Goal: Information Seeking & Learning: Check status

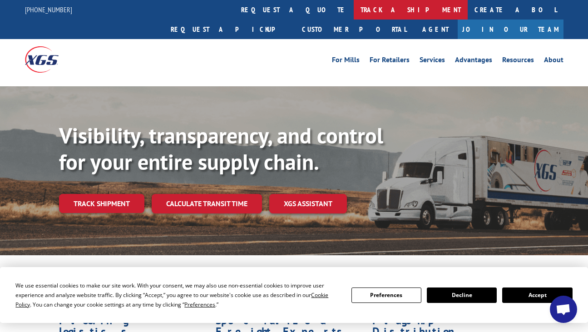
click at [354, 14] on link "track a shipment" at bounding box center [411, 10] width 114 height 20
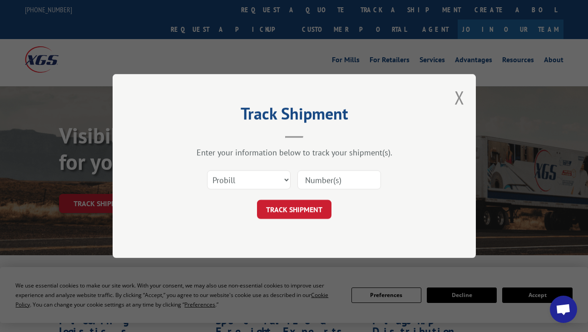
click at [322, 177] on input at bounding box center [339, 179] width 84 height 19
paste input "17386515"
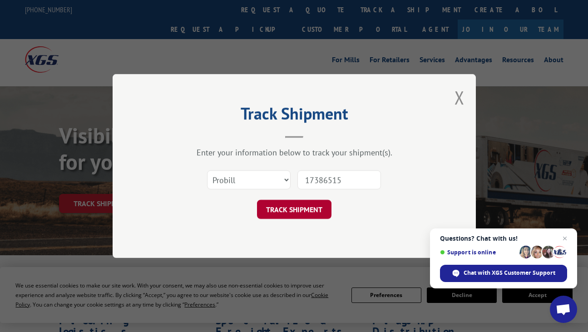
type input "17386515"
click at [299, 208] on button "TRACK SHIPMENT" at bounding box center [294, 209] width 74 height 19
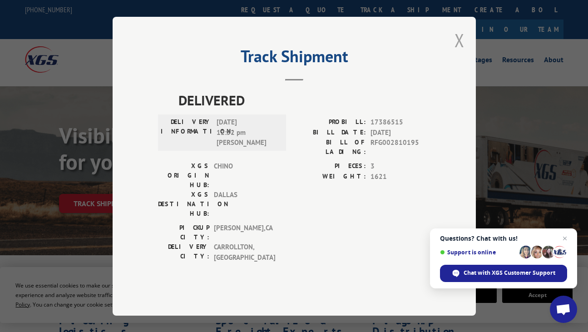
click at [457, 52] on button "Close modal" at bounding box center [460, 40] width 10 height 24
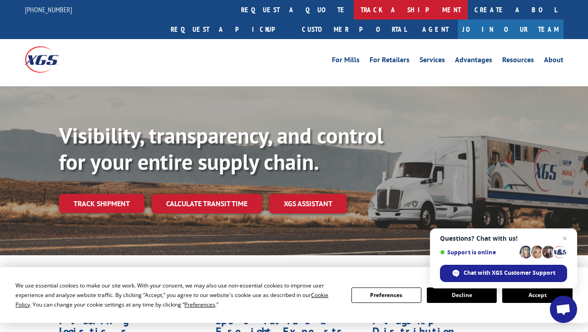
click at [354, 9] on link "track a shipment" at bounding box center [411, 10] width 114 height 20
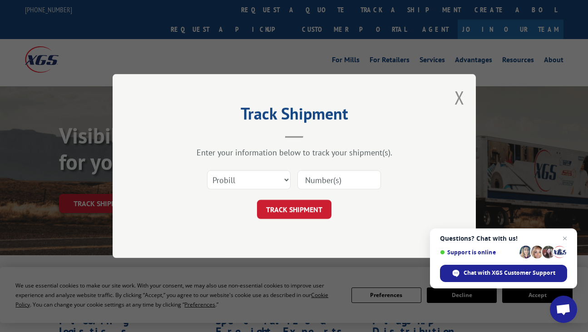
click at [320, 180] on input at bounding box center [339, 179] width 84 height 19
paste input "17386514"
type input "17386514"
click at [290, 207] on button "TRACK SHIPMENT" at bounding box center [294, 209] width 74 height 19
